Goal: Task Accomplishment & Management: Complete application form

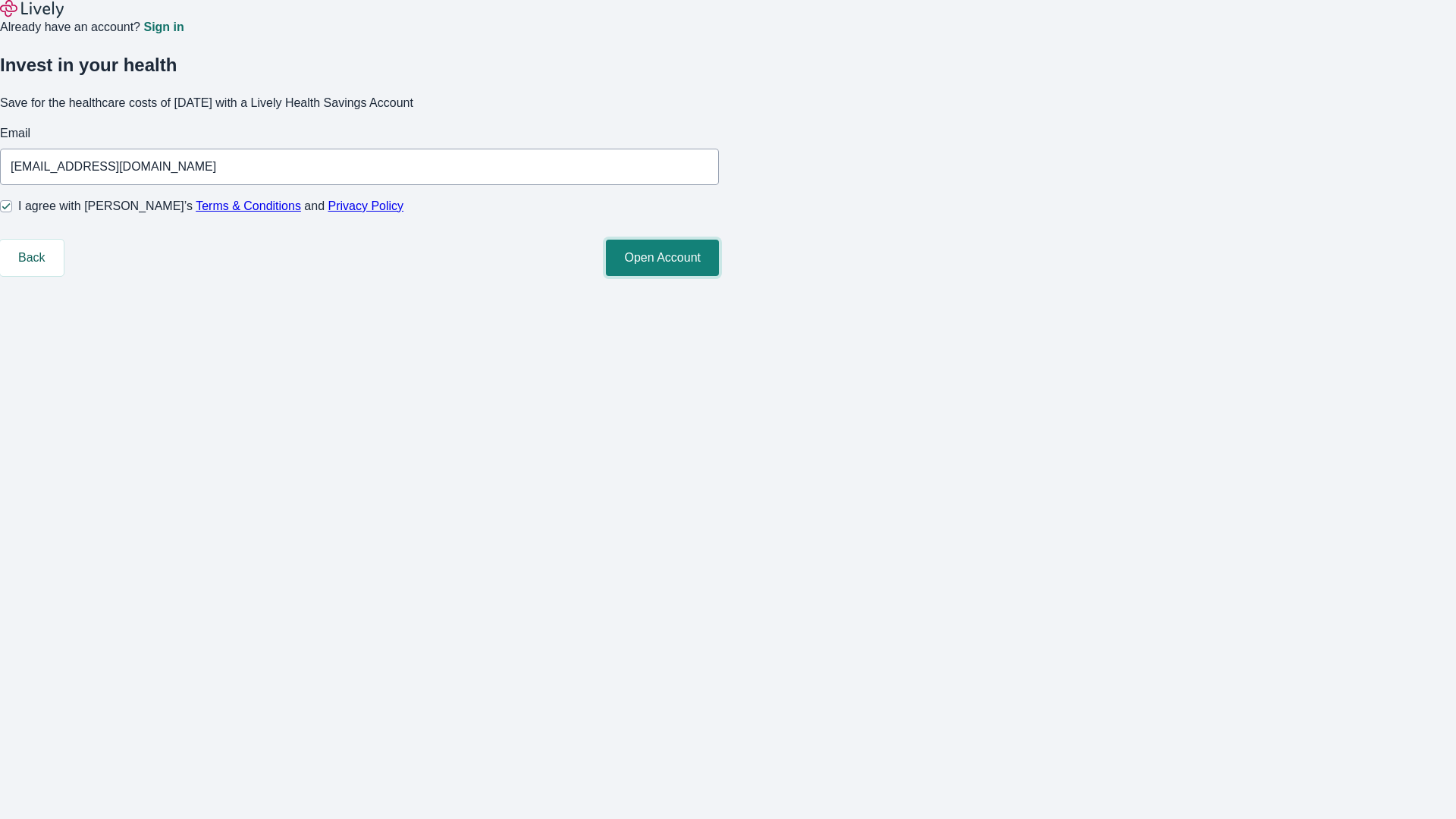
click at [719, 276] on button "Open Account" at bounding box center [662, 257] width 113 height 36
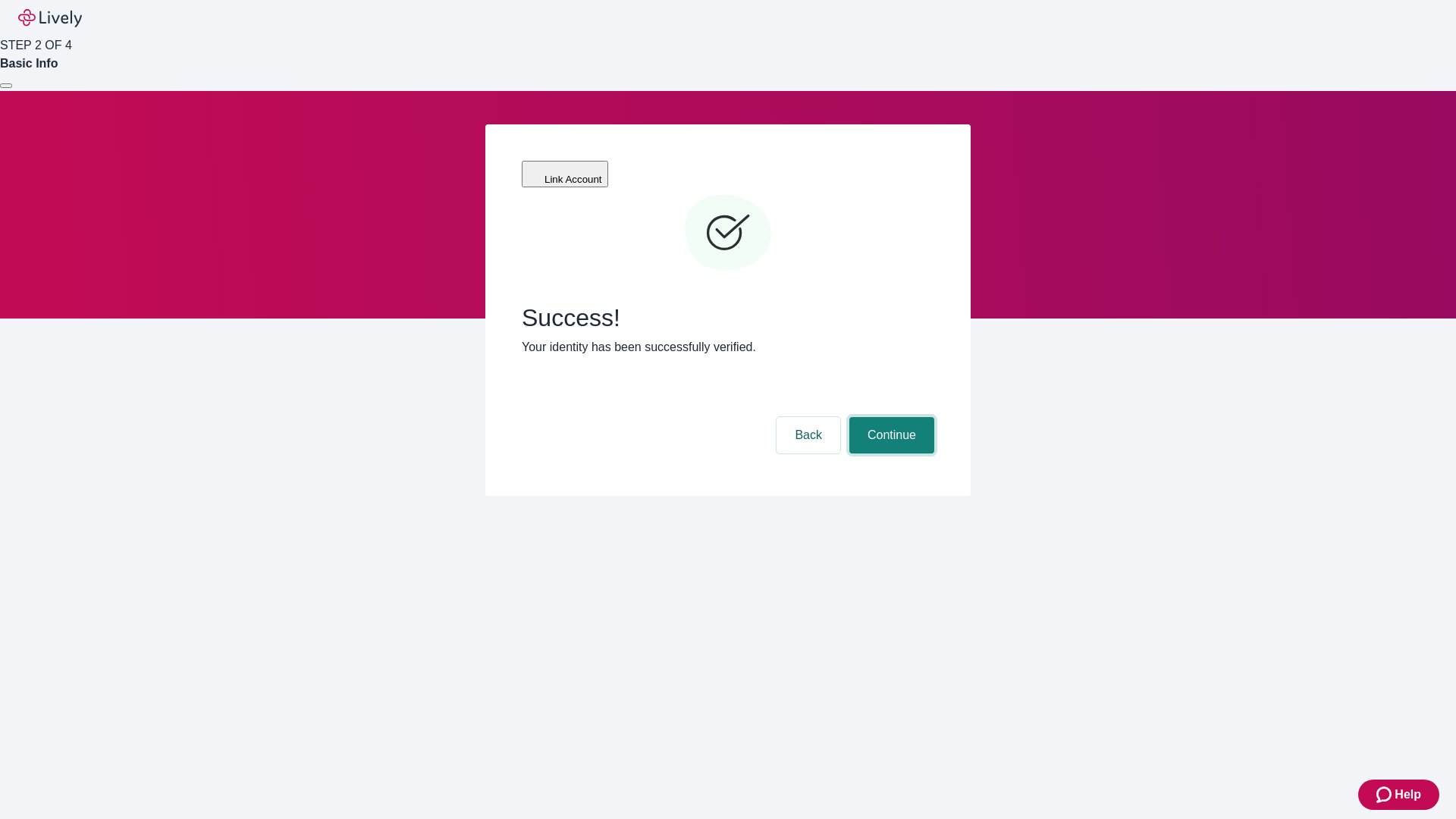
click at [890, 417] on button "Continue" at bounding box center [892, 435] width 84 height 36
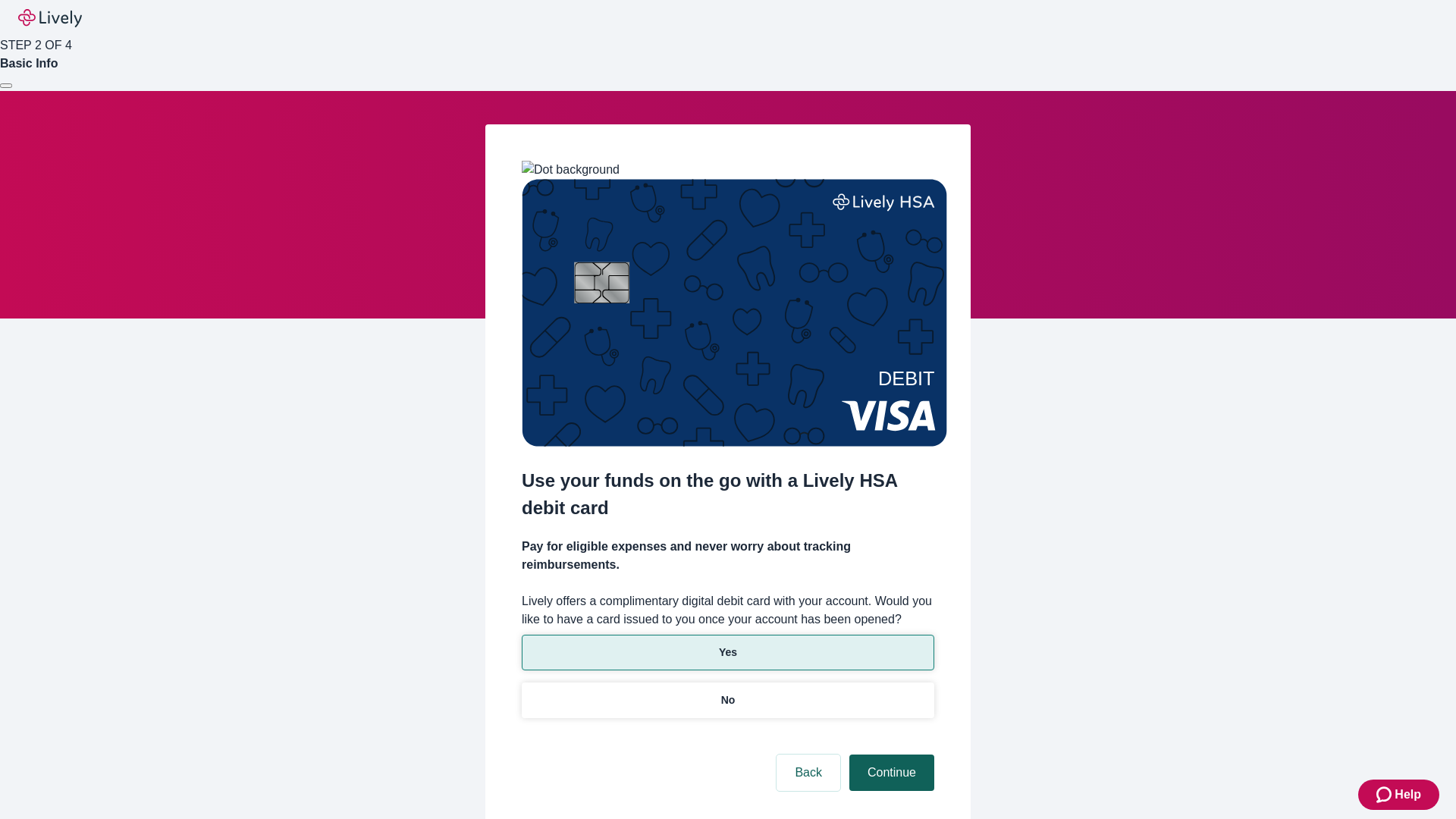
click at [727, 692] on p "No" at bounding box center [728, 700] width 15 height 16
click at [890, 754] on button "Continue" at bounding box center [892, 772] width 84 height 36
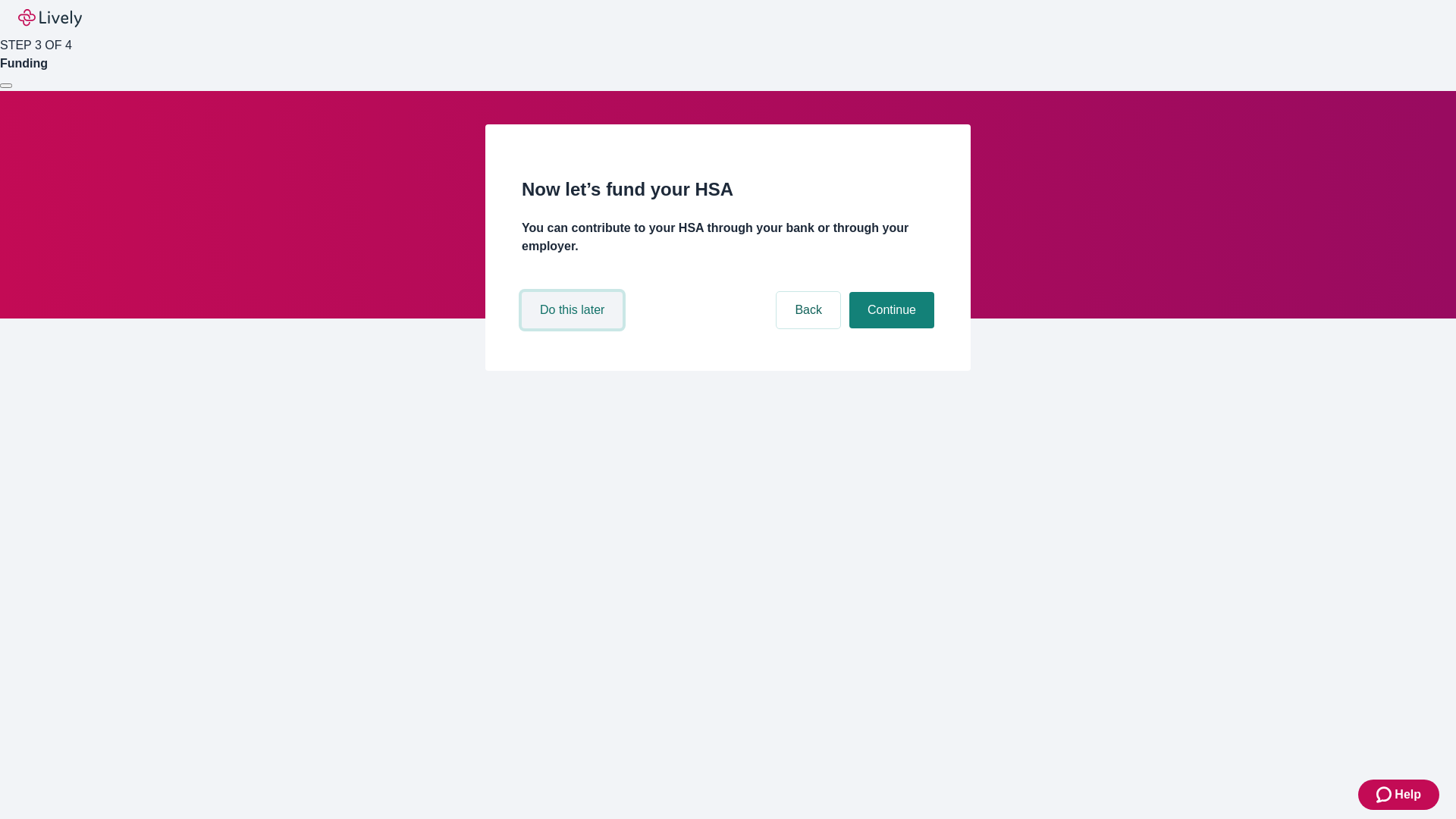
click at [574, 328] on button "Do this later" at bounding box center [572, 309] width 101 height 36
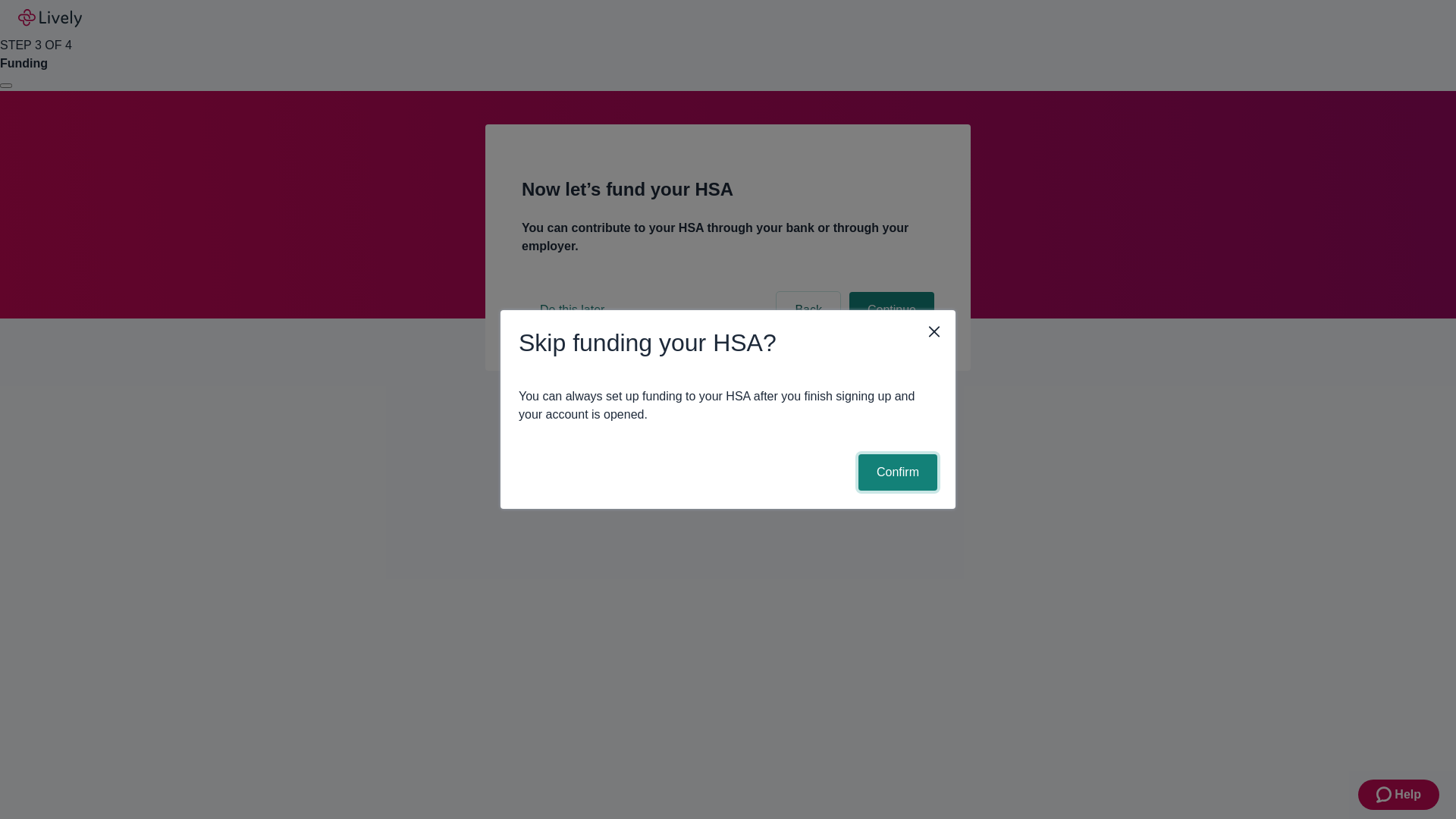
click at [896, 472] on button "Confirm" at bounding box center [898, 471] width 79 height 36
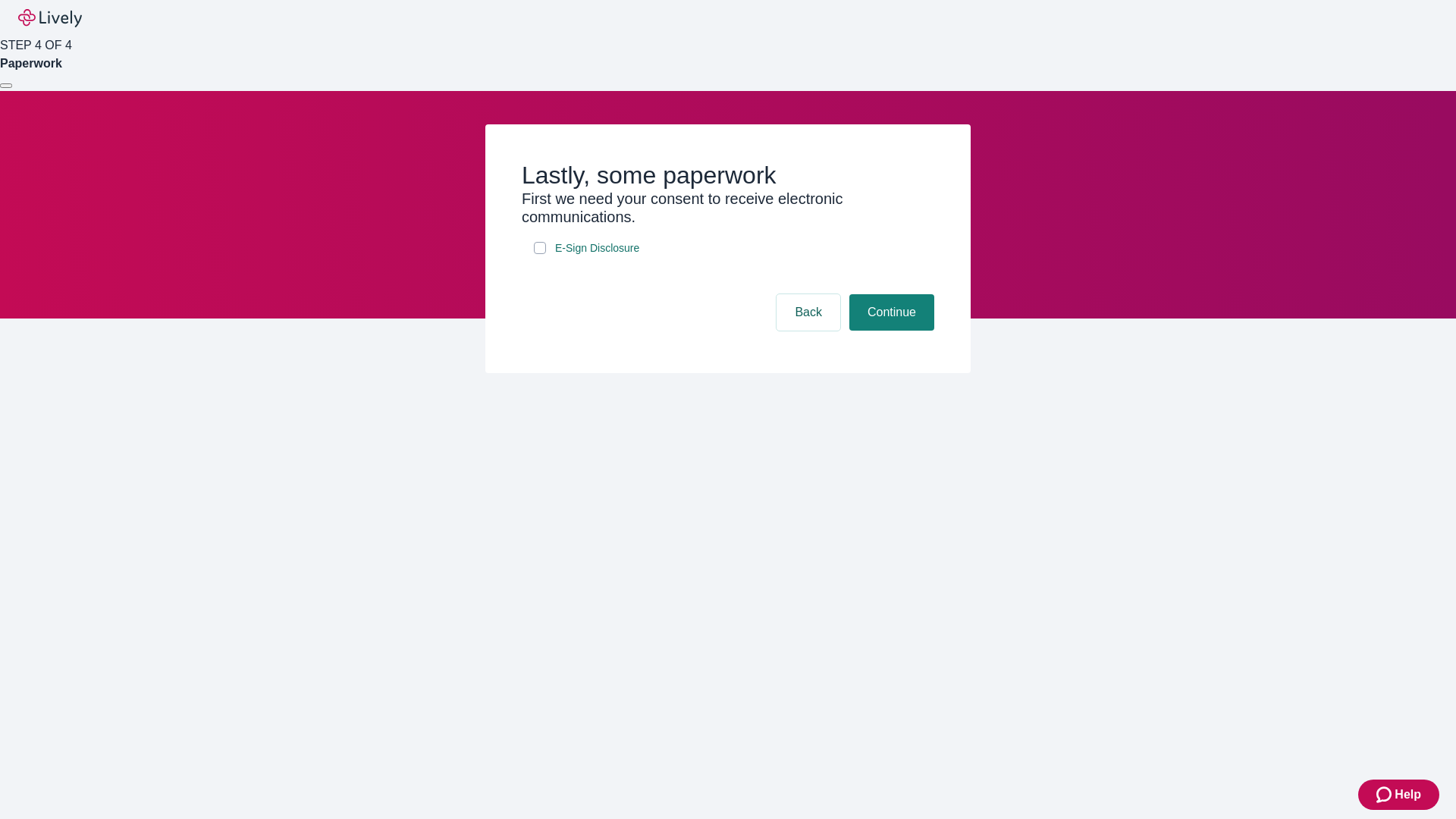
click at [540, 254] on input "E-Sign Disclosure" at bounding box center [540, 247] width 12 height 12
checkbox input "true"
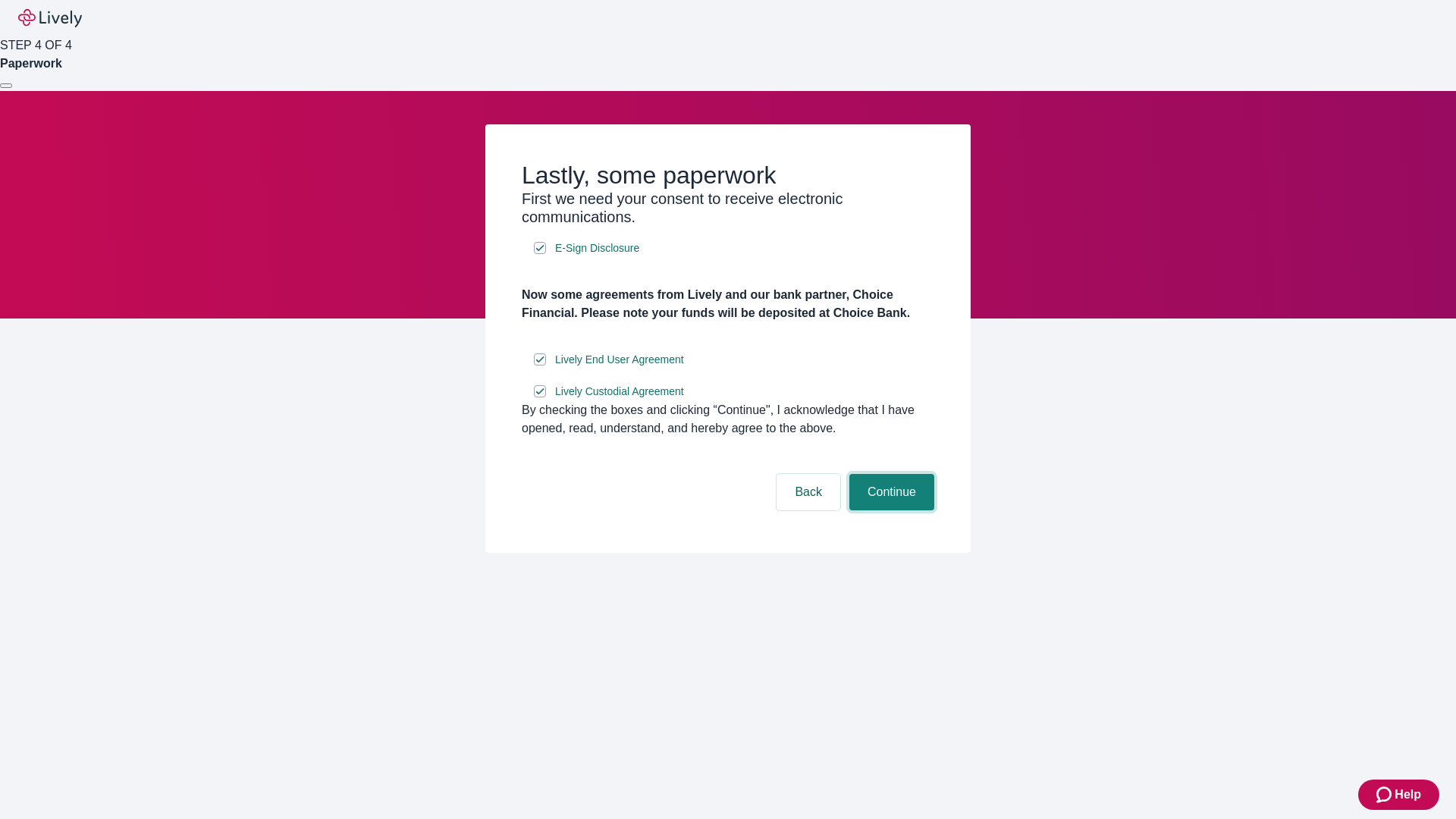
click at [890, 511] on button "Continue" at bounding box center [892, 492] width 84 height 36
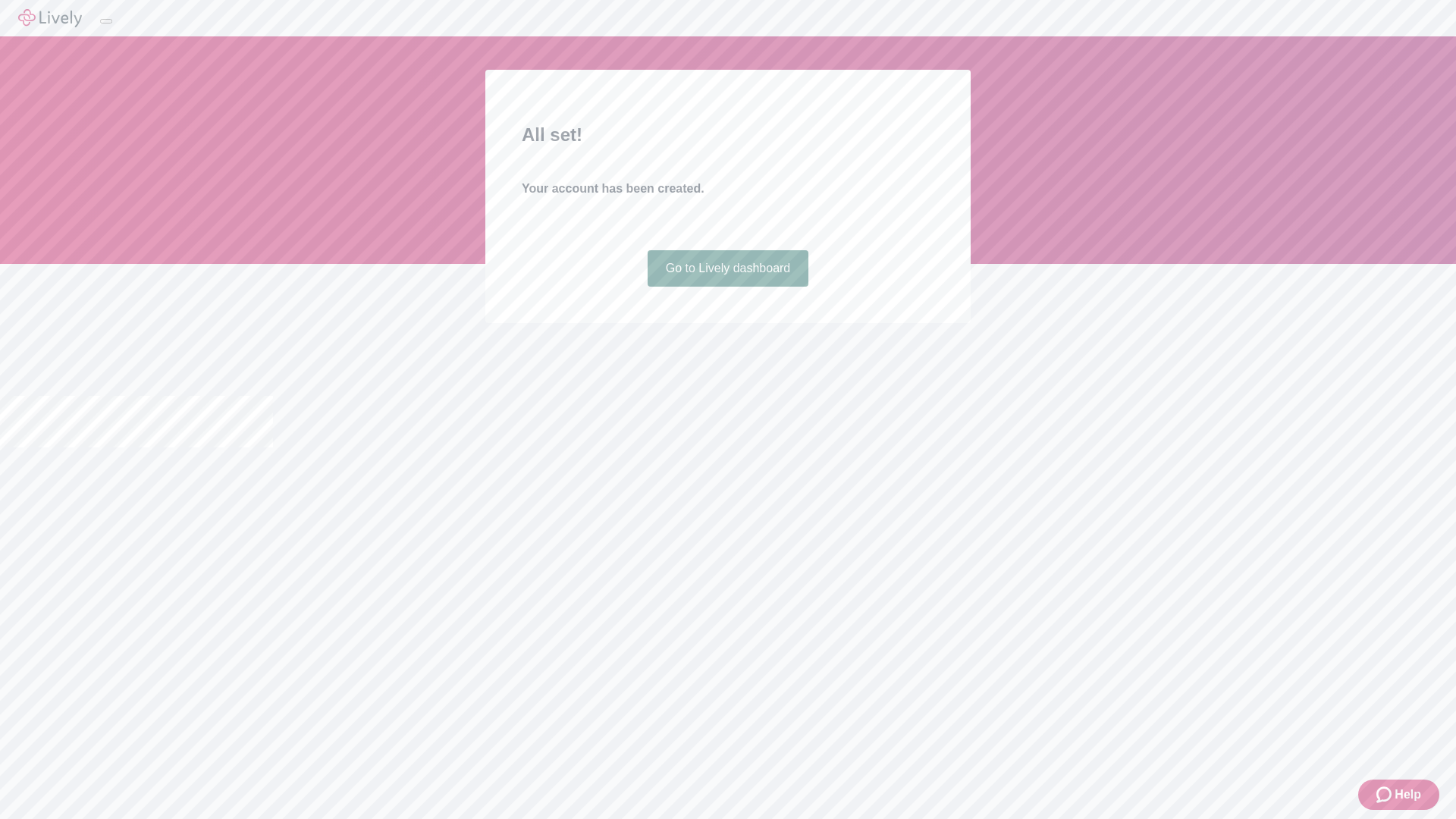
click at [727, 287] on link "Go to Lively dashboard" at bounding box center [728, 268] width 161 height 36
